Goal: Transaction & Acquisition: Purchase product/service

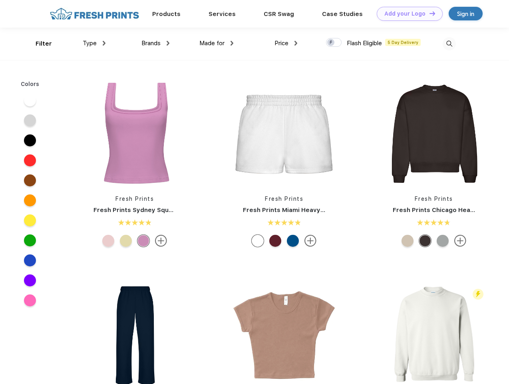
click at [407, 14] on link "Add your Logo Design Tool" at bounding box center [410, 14] width 66 height 14
click at [0, 0] on div "Design Tool" at bounding box center [0, 0] width 0 height 0
click at [429, 13] on link "Add your Logo Design Tool" at bounding box center [410, 14] width 66 height 14
click at [38, 44] on div "Filter" at bounding box center [44, 43] width 16 height 9
click at [94, 43] on span "Type" at bounding box center [90, 43] width 14 height 7
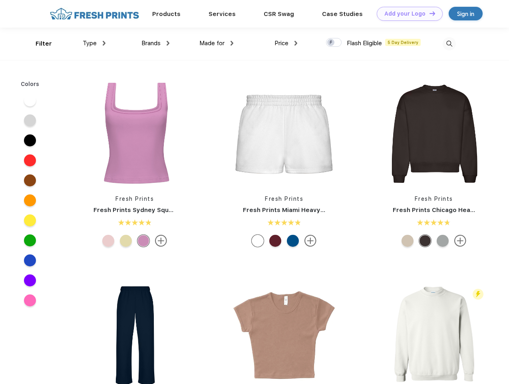
click at [155, 43] on span "Brands" at bounding box center [150, 43] width 19 height 7
click at [217, 43] on span "Made for" at bounding box center [211, 43] width 25 height 7
click at [286, 43] on span "Price" at bounding box center [282, 43] width 14 height 7
click at [334, 43] on div at bounding box center [334, 42] width 16 height 9
click at [331, 43] on input "checkbox" at bounding box center [328, 40] width 5 height 5
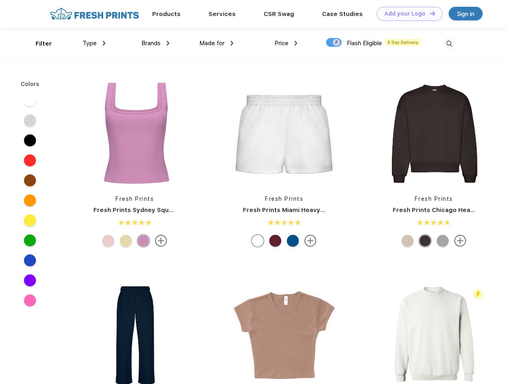
click at [449, 44] on img at bounding box center [449, 43] width 13 height 13
